Goal: Task Accomplishment & Management: Manage account settings

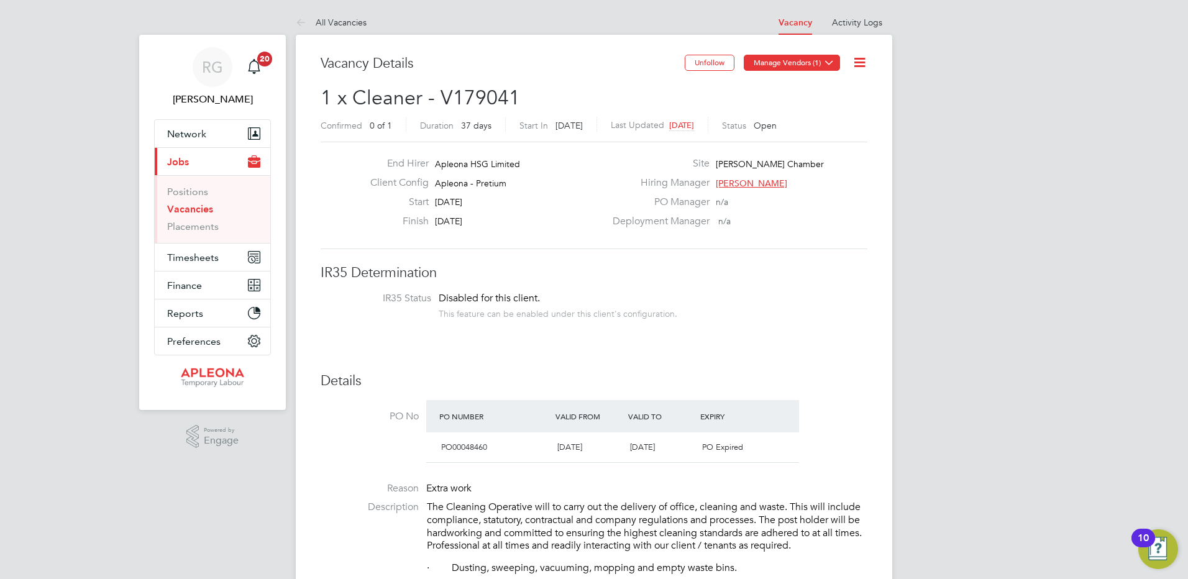
click at [814, 64] on button "Manage Vendors (1)" at bounding box center [792, 63] width 96 height 16
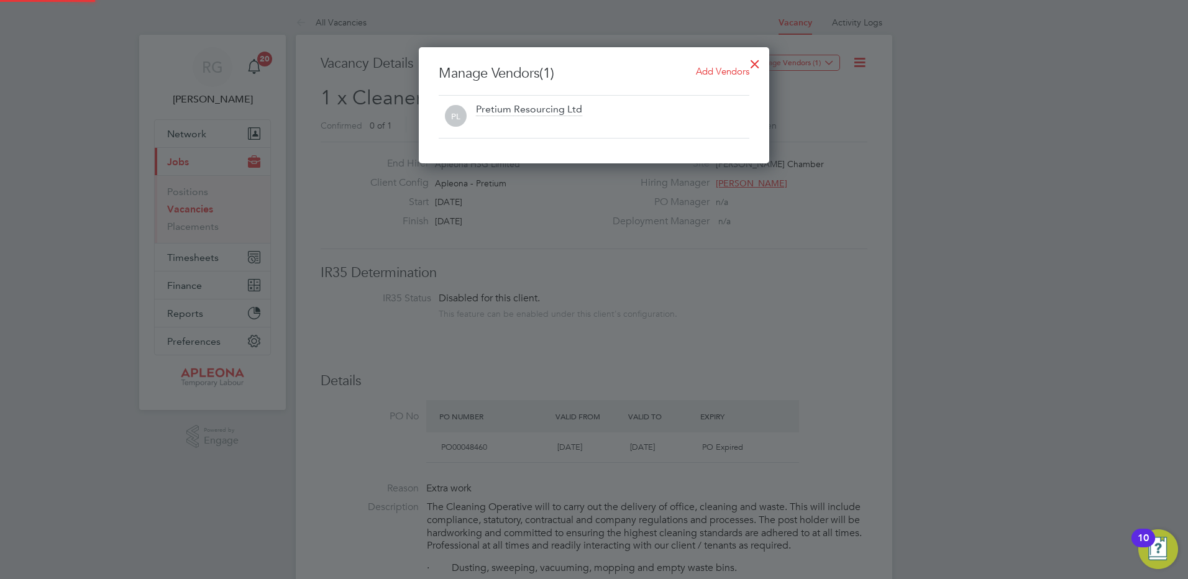
scroll to position [116, 351]
click at [705, 67] on span "Add Vendors" at bounding box center [722, 71] width 53 height 12
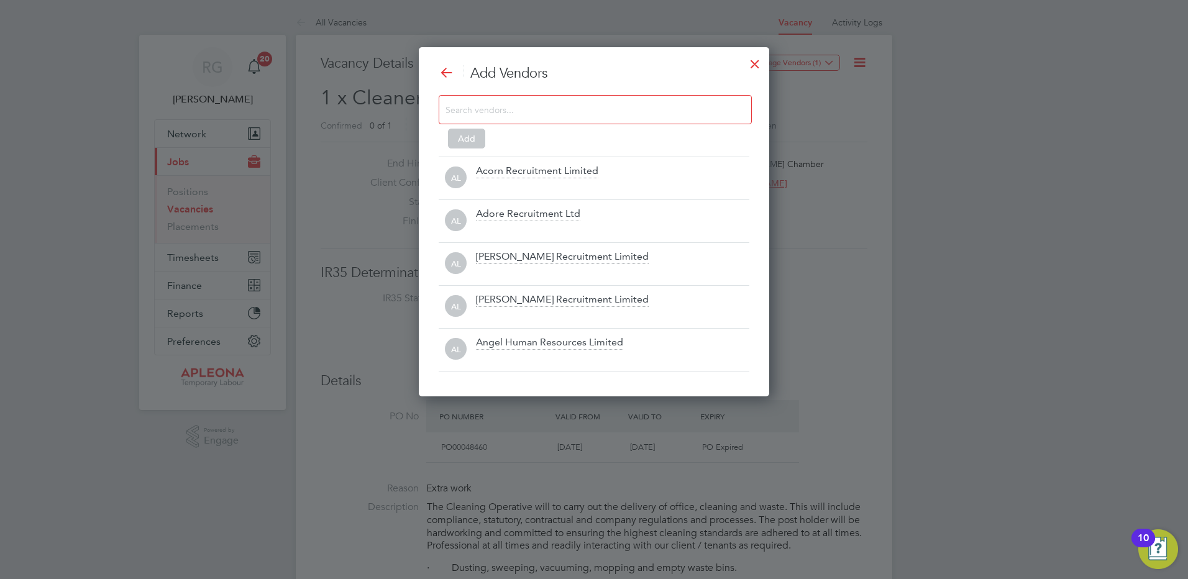
click at [510, 107] on input at bounding box center [586, 109] width 280 height 16
click at [499, 111] on input at bounding box center [586, 109] width 280 height 16
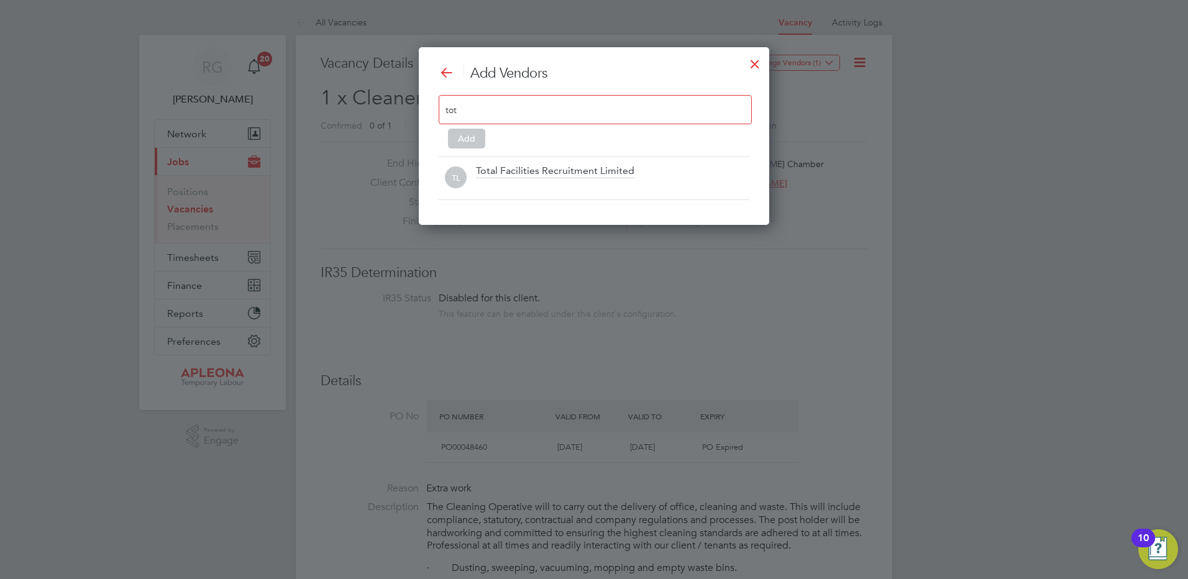
scroll to position [178, 351]
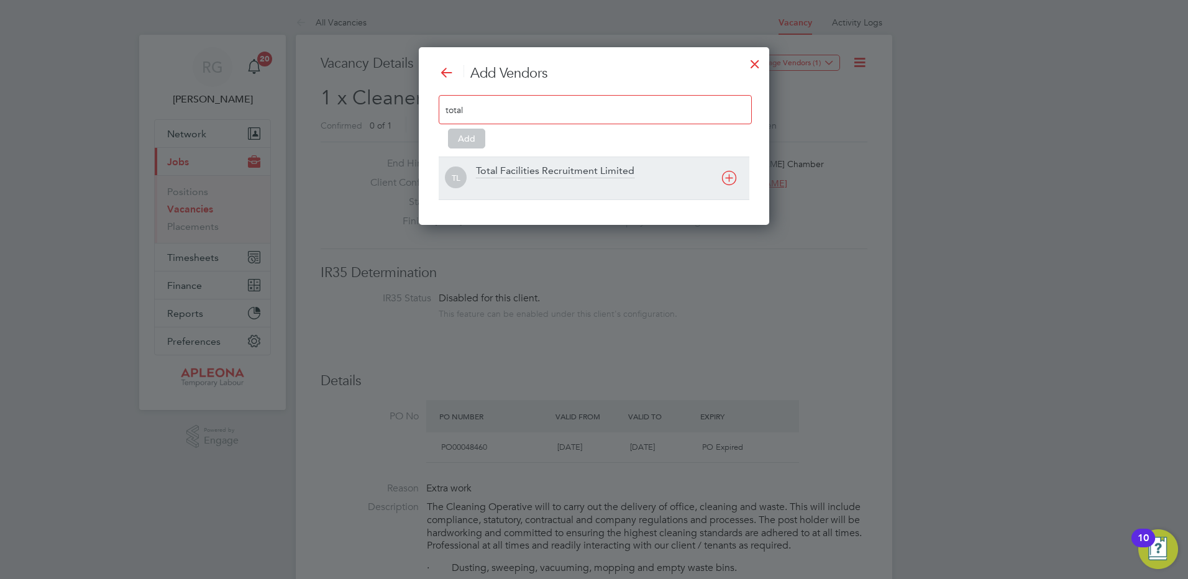
type input "total"
click at [613, 169] on div "Total Facilities Recruitment Limited" at bounding box center [555, 172] width 159 height 14
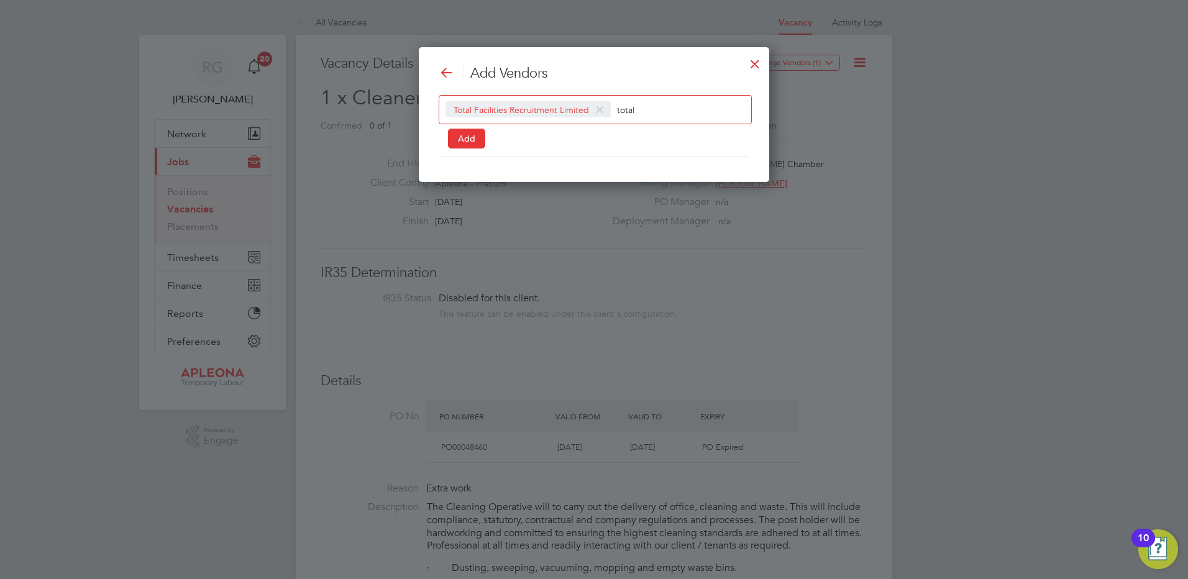
scroll to position [136, 351]
click at [478, 144] on button "Add" at bounding box center [466, 139] width 37 height 20
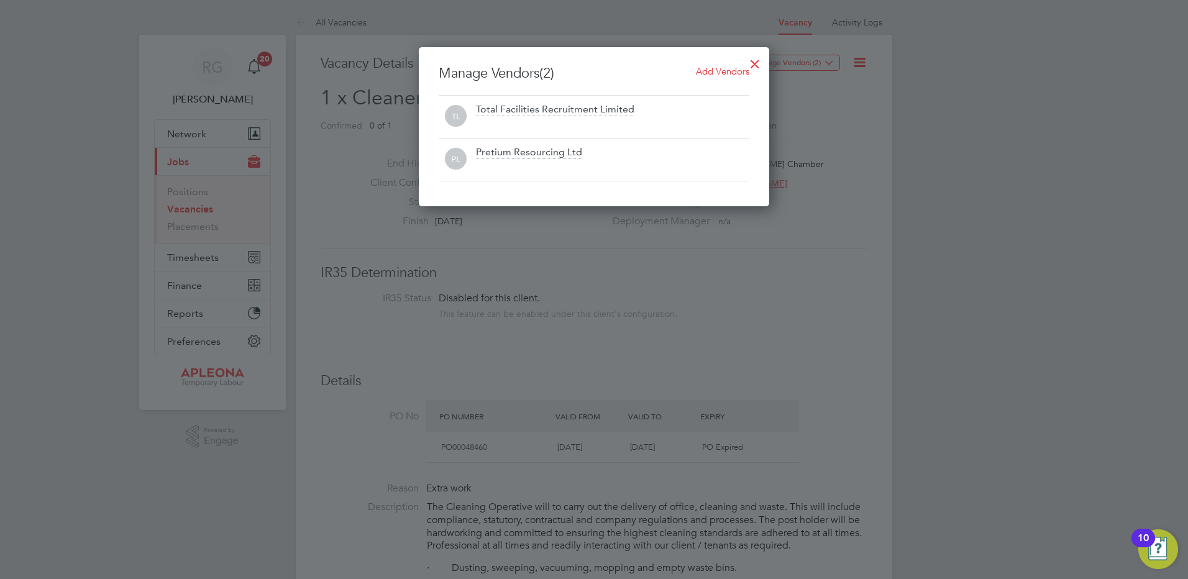
click at [758, 60] on div at bounding box center [755, 61] width 22 height 22
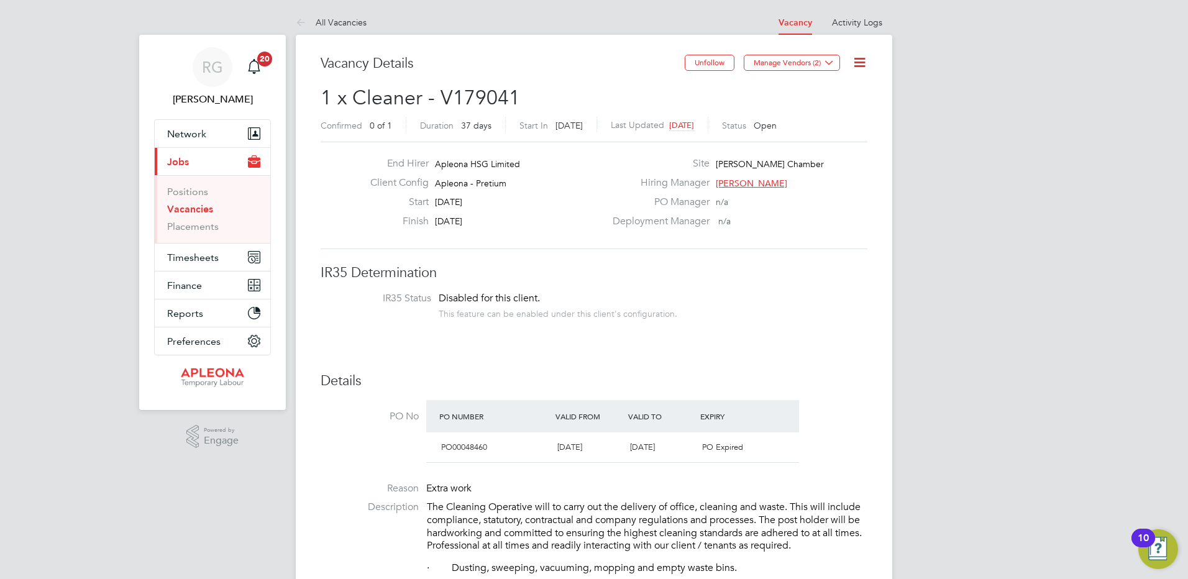
drag, startPoint x: 854, startPoint y: 67, endPoint x: 865, endPoint y: 70, distance: 11.6
click at [854, 67] on icon at bounding box center [860, 63] width 16 height 16
drag, startPoint x: 843, startPoint y: 106, endPoint x: 997, endPoint y: 137, distance: 157.3
click at [843, 106] on li "Update Status" at bounding box center [830, 109] width 72 height 17
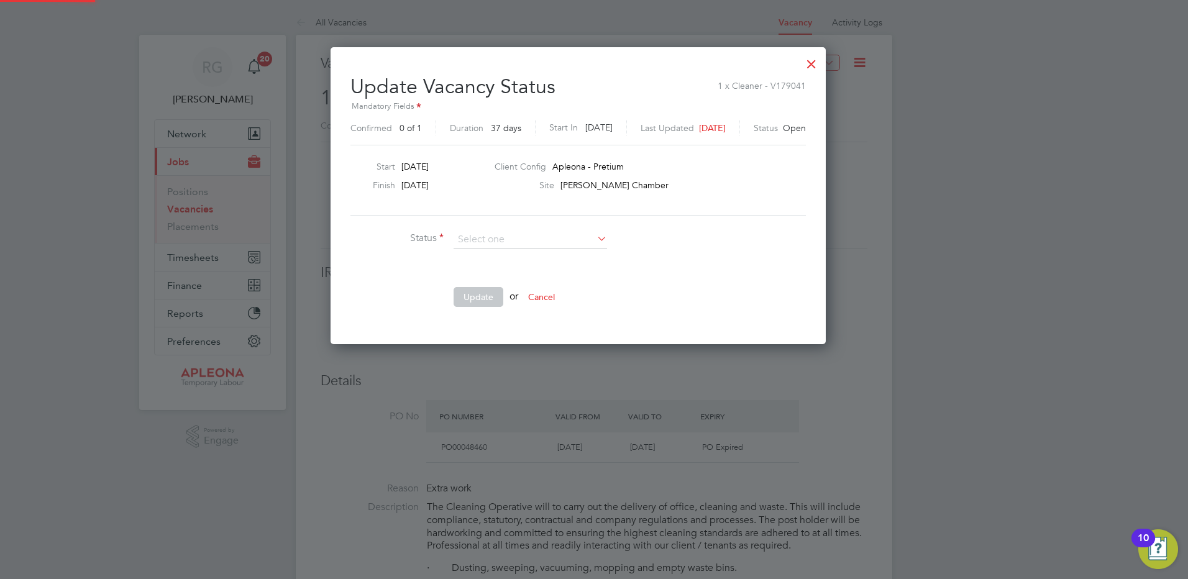
scroll to position [296, 527]
click at [999, 138] on div at bounding box center [594, 289] width 1188 height 579
click at [823, 62] on div at bounding box center [812, 61] width 22 height 22
